Goal: Navigation & Orientation: Find specific page/section

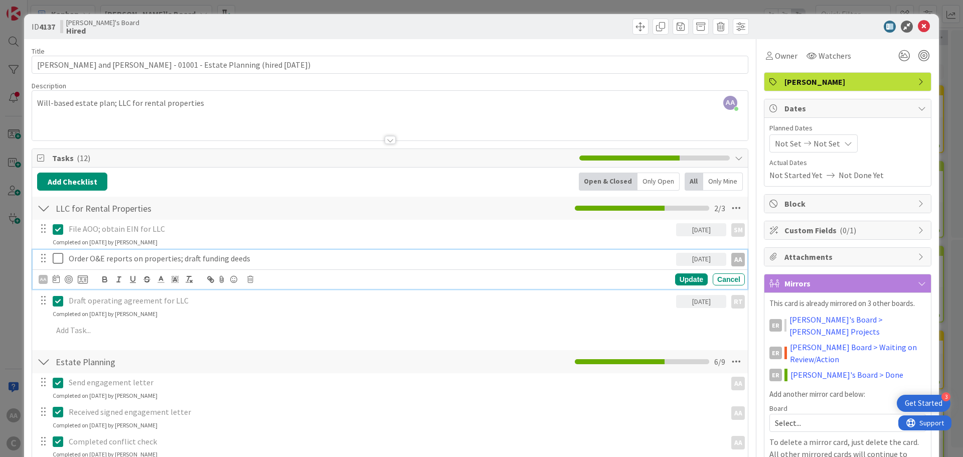
click at [54, 257] on icon at bounding box center [58, 258] width 11 height 12
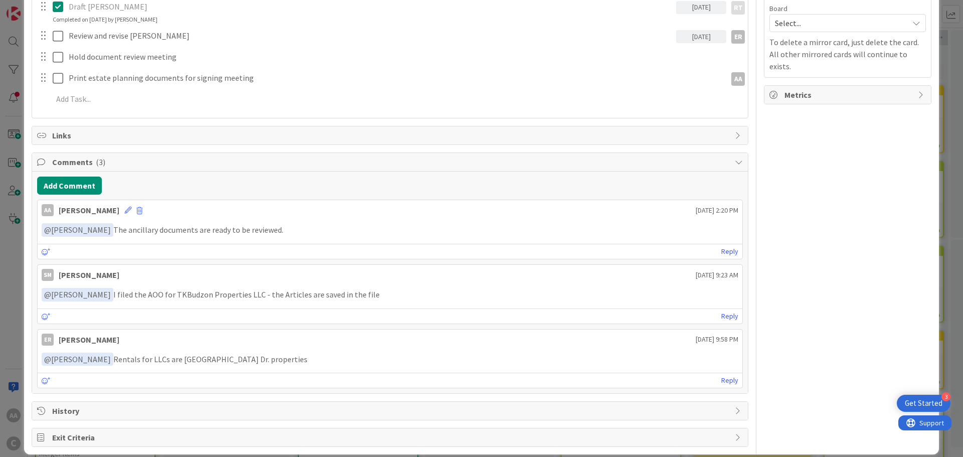
scroll to position [401, 0]
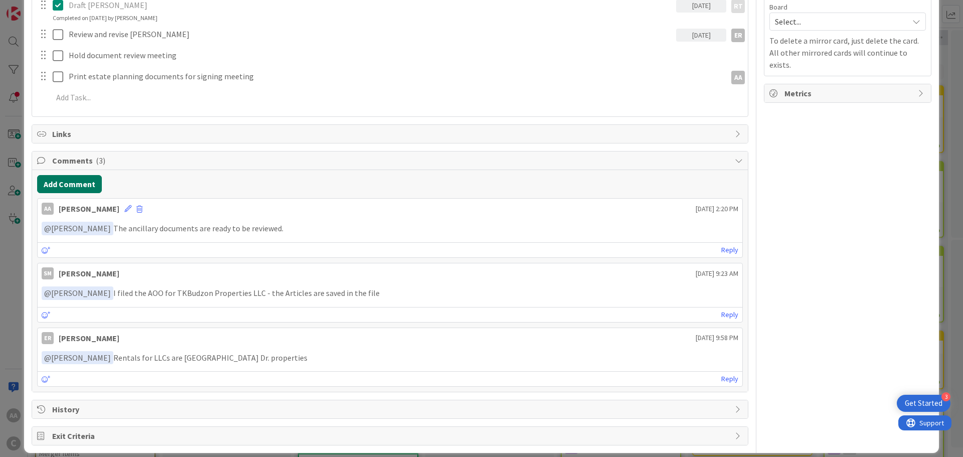
click at [83, 177] on button "Add Comment" at bounding box center [69, 184] width 65 height 18
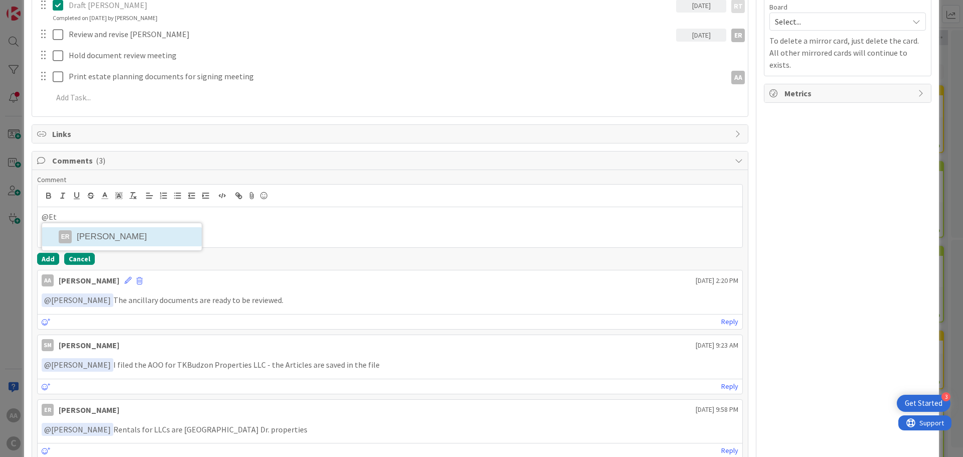
click at [82, 256] on button "Cancel" at bounding box center [79, 259] width 31 height 12
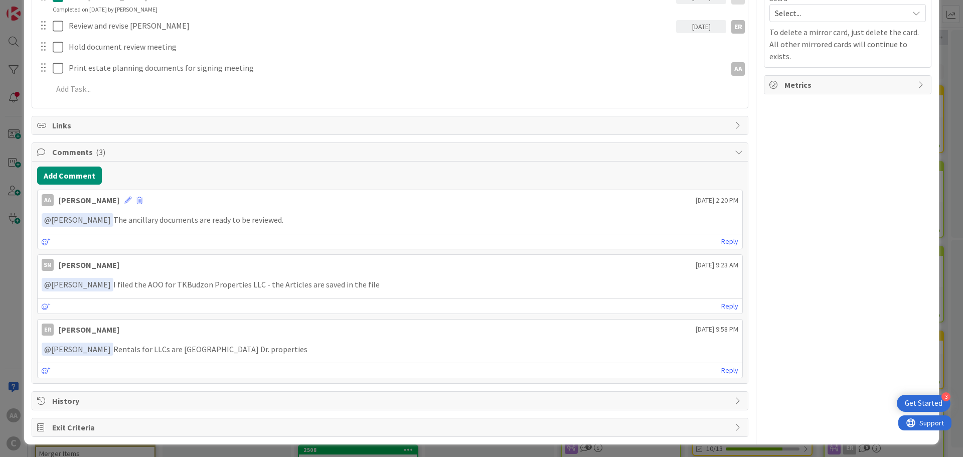
scroll to position [411, 0]
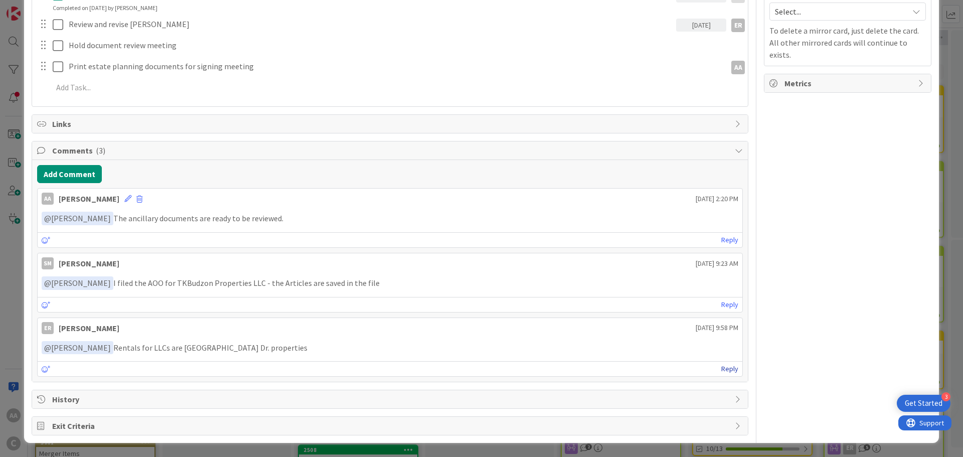
click at [726, 367] on link "Reply" at bounding box center [729, 368] width 17 height 13
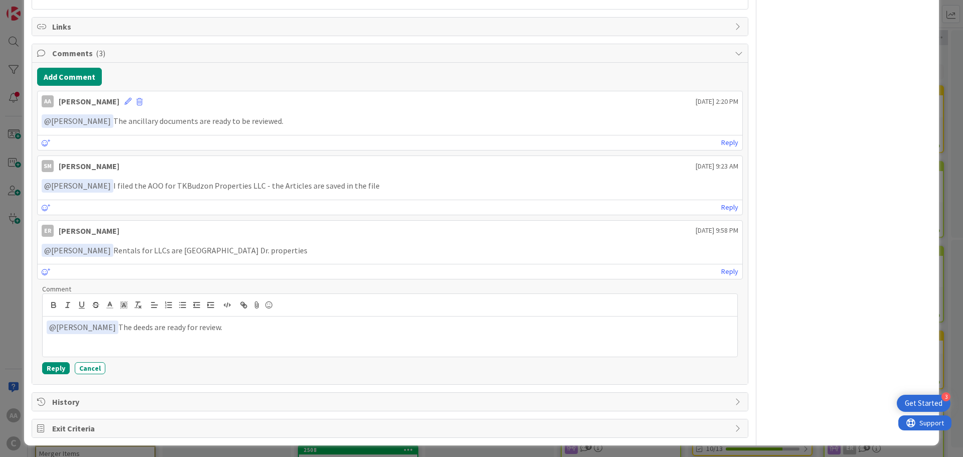
scroll to position [511, 0]
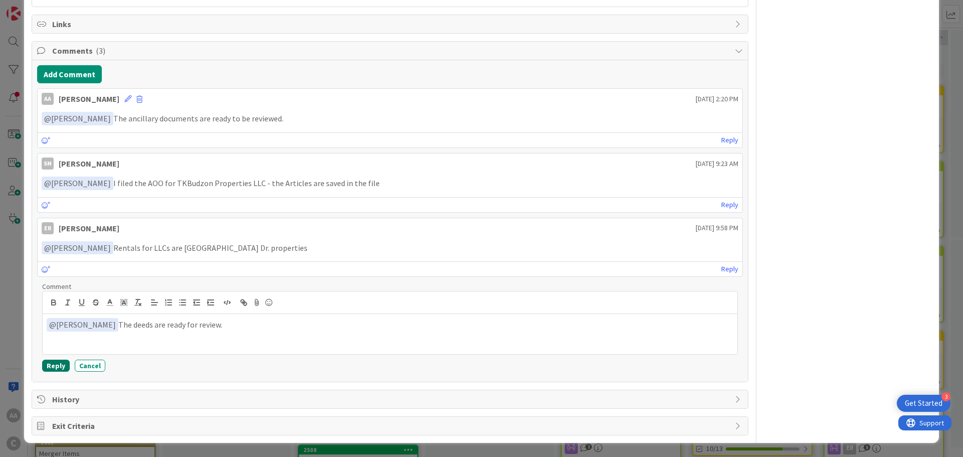
click at [52, 364] on button "Reply" at bounding box center [56, 365] width 28 height 12
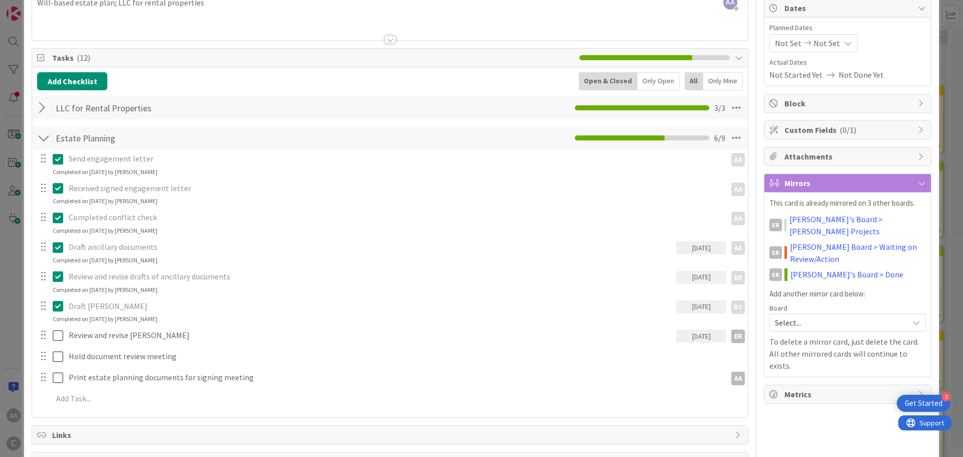
scroll to position [0, 0]
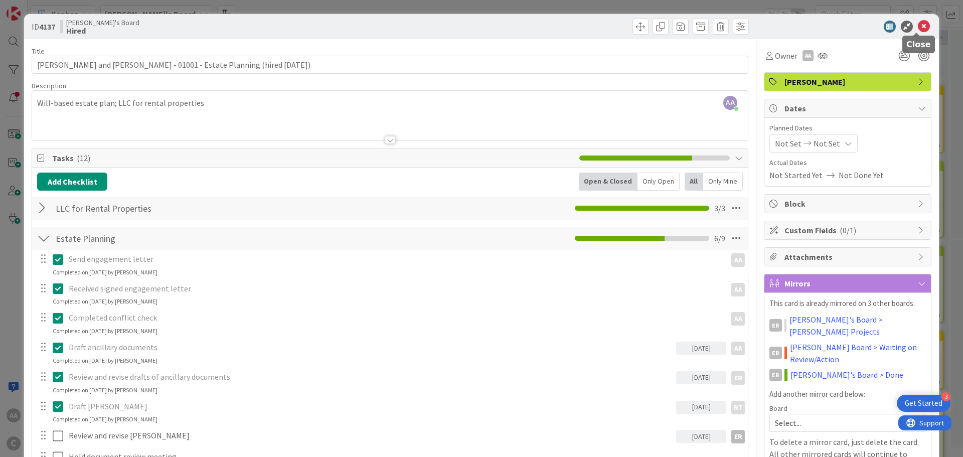
click at [917, 27] on icon at bounding box center [923, 27] width 12 height 12
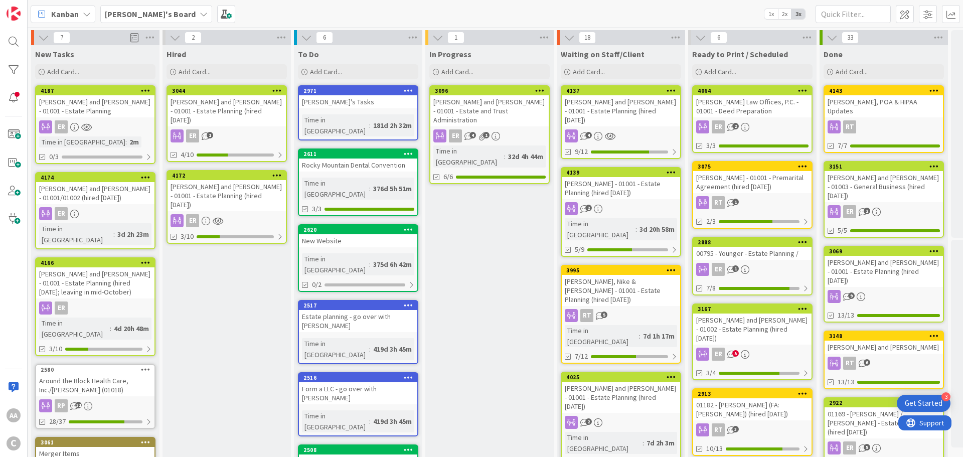
click at [81, 199] on div "[PERSON_NAME] and [PERSON_NAME] - 01001/01002 (hired [DATE])" at bounding box center [95, 193] width 118 height 22
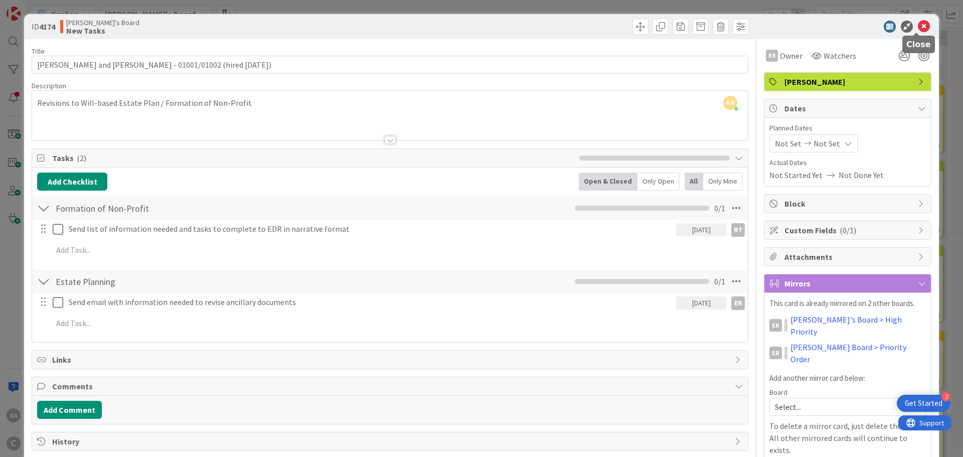
click at [917, 30] on icon at bounding box center [923, 27] width 12 height 12
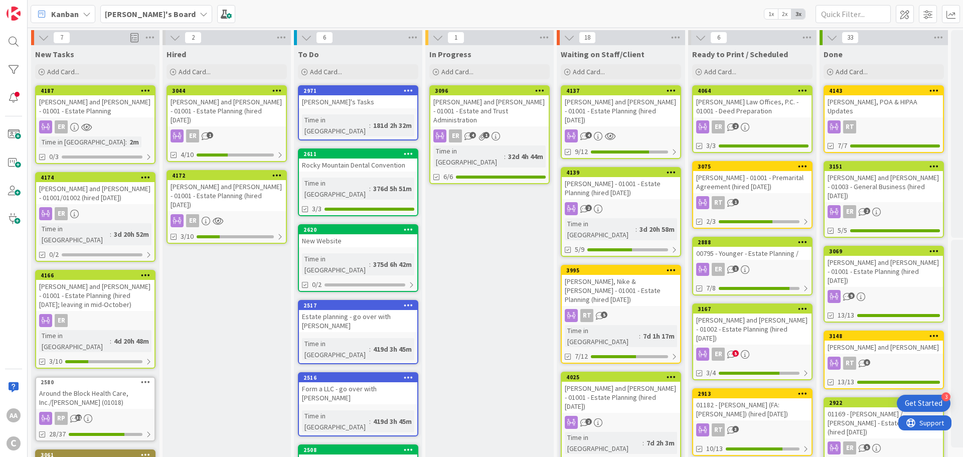
click at [85, 104] on div "[PERSON_NAME] and [PERSON_NAME] - 01001 - Estate Planning" at bounding box center [95, 106] width 118 height 22
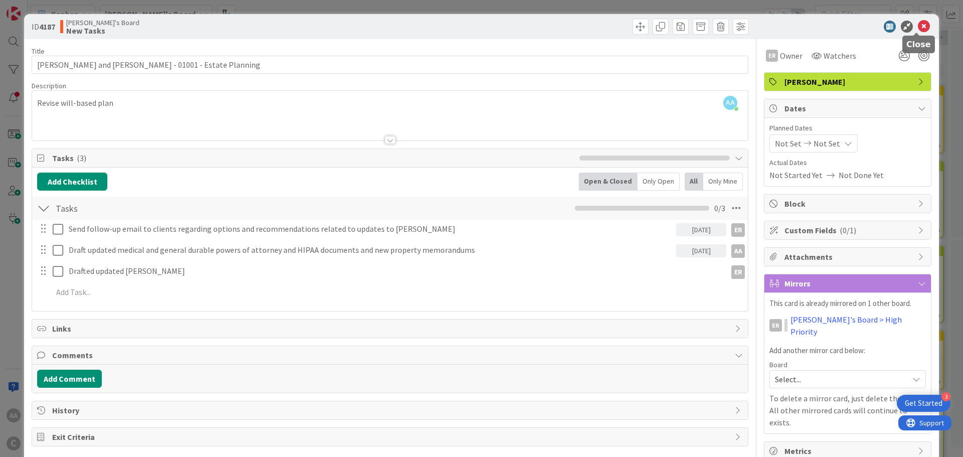
click at [917, 26] on icon at bounding box center [923, 27] width 12 height 12
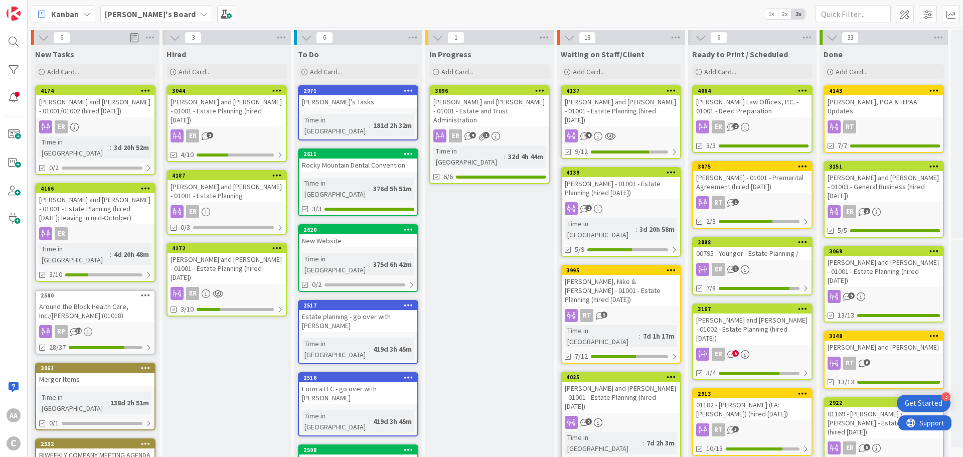
scroll to position [100, 0]
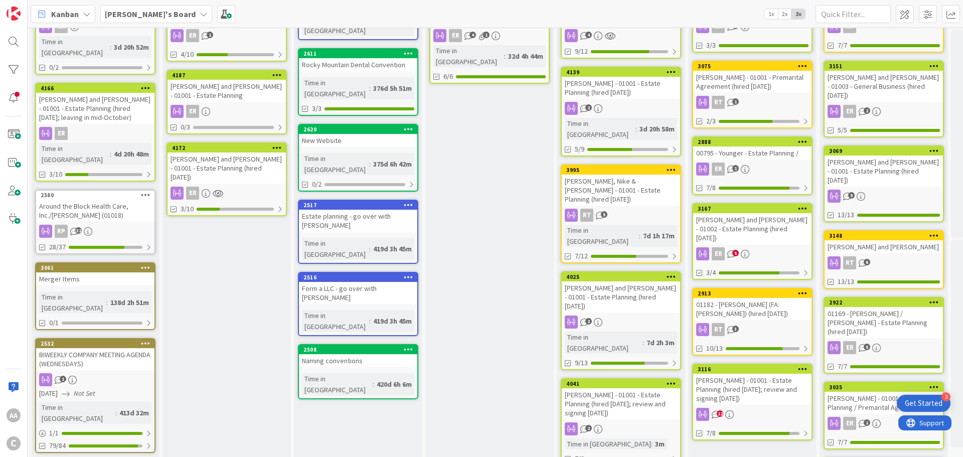
click at [199, 152] on div "[PERSON_NAME] and [PERSON_NAME] - 01001 - Estate Planning (hired [DATE])" at bounding box center [226, 167] width 118 height 31
